Goal: Check status: Check status

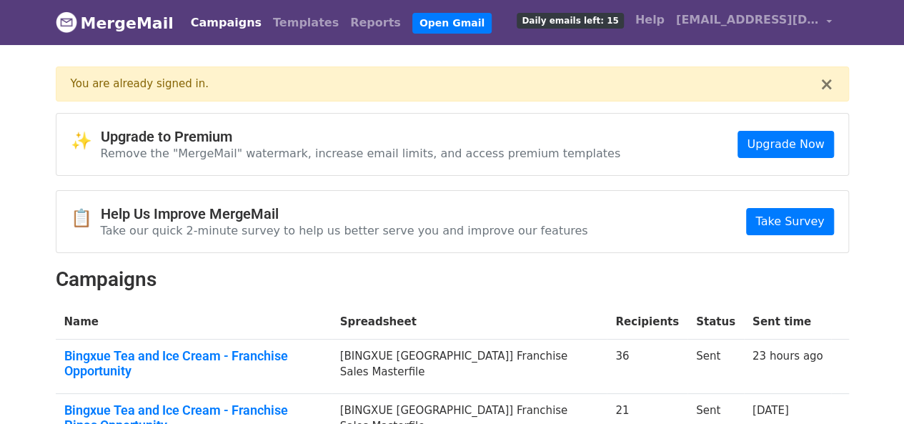
scroll to position [143, 0]
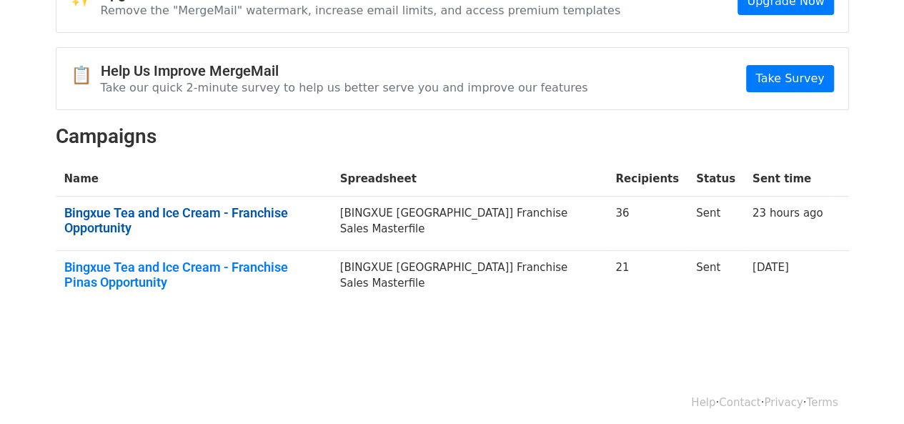
click at [323, 209] on link "Bingxue Tea and Ice Cream - Franchise Opportunity" at bounding box center [193, 220] width 259 height 31
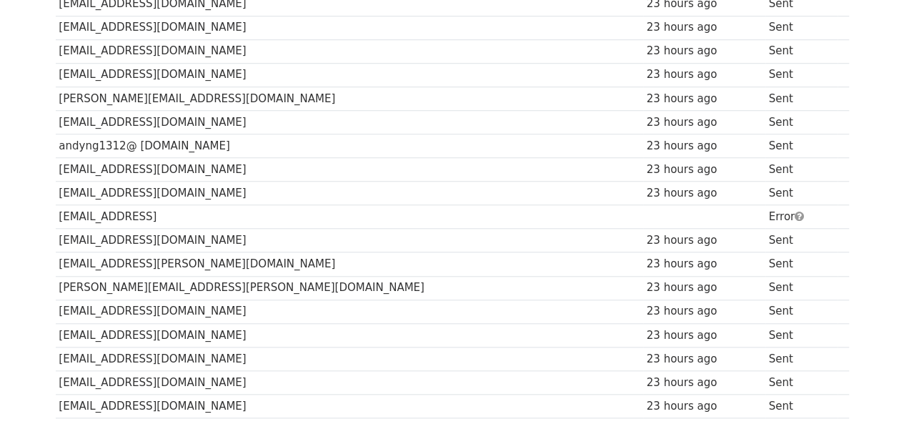
scroll to position [555, 0]
click at [139, 142] on td "andyng1312@ gmail.co" at bounding box center [350, 145] width 588 height 24
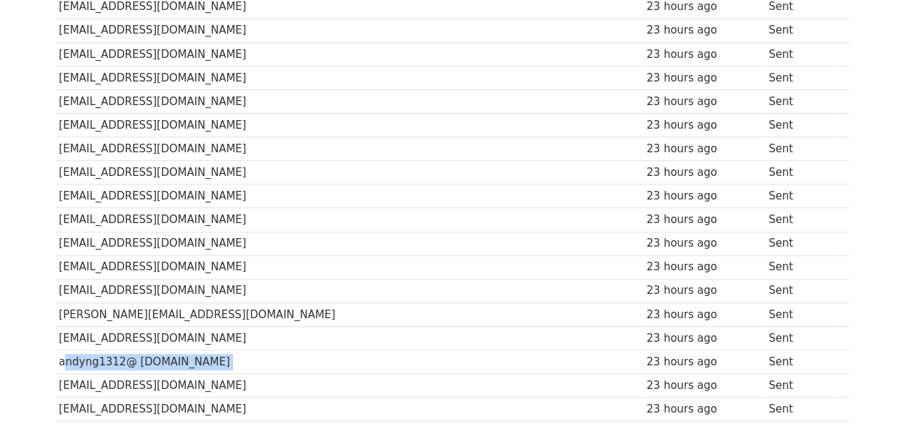
scroll to position [335, 0]
